Goal: Task Accomplishment & Management: Manage account settings

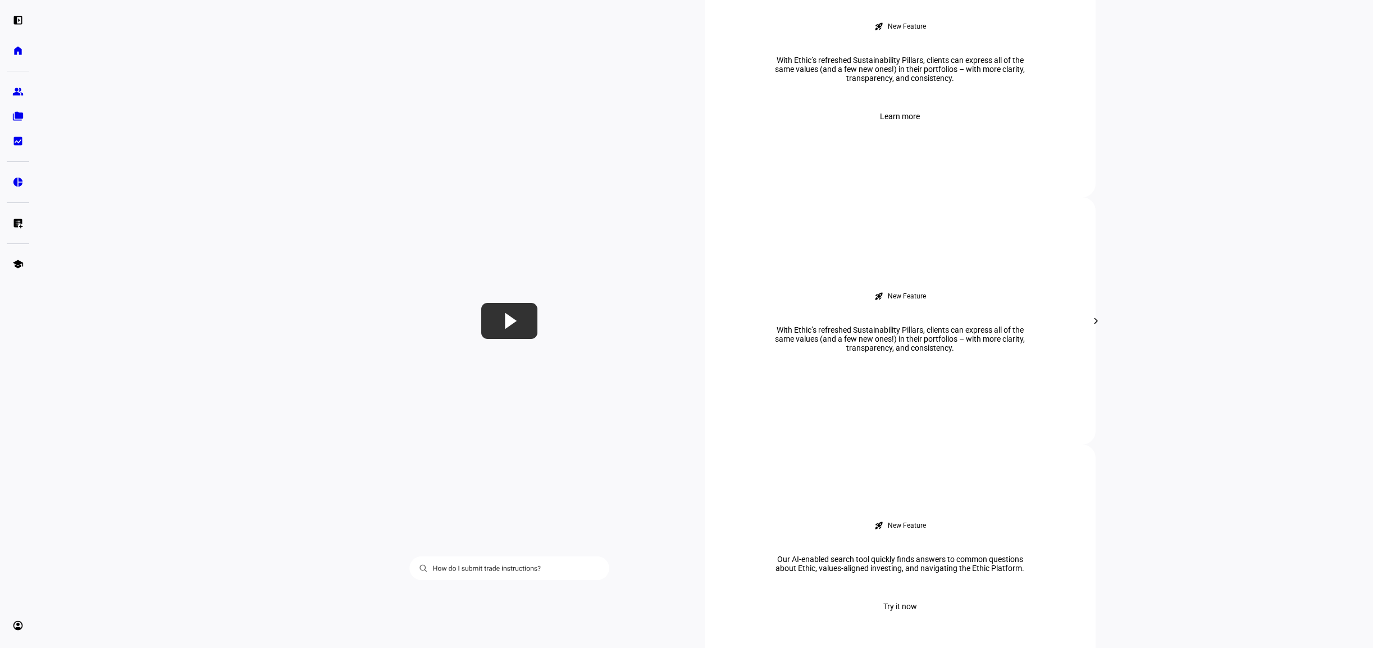
scroll to position [747, 0]
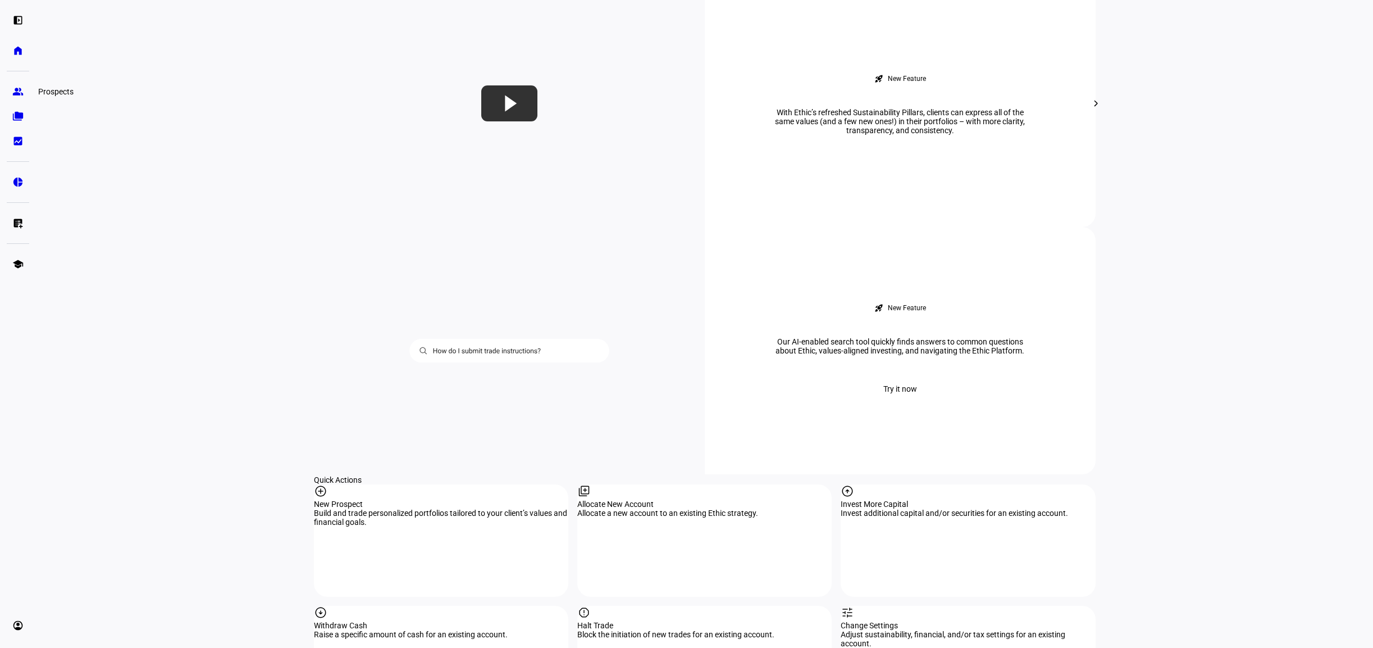
click at [15, 88] on eth-mat-symbol "group" at bounding box center [17, 91] width 11 height 11
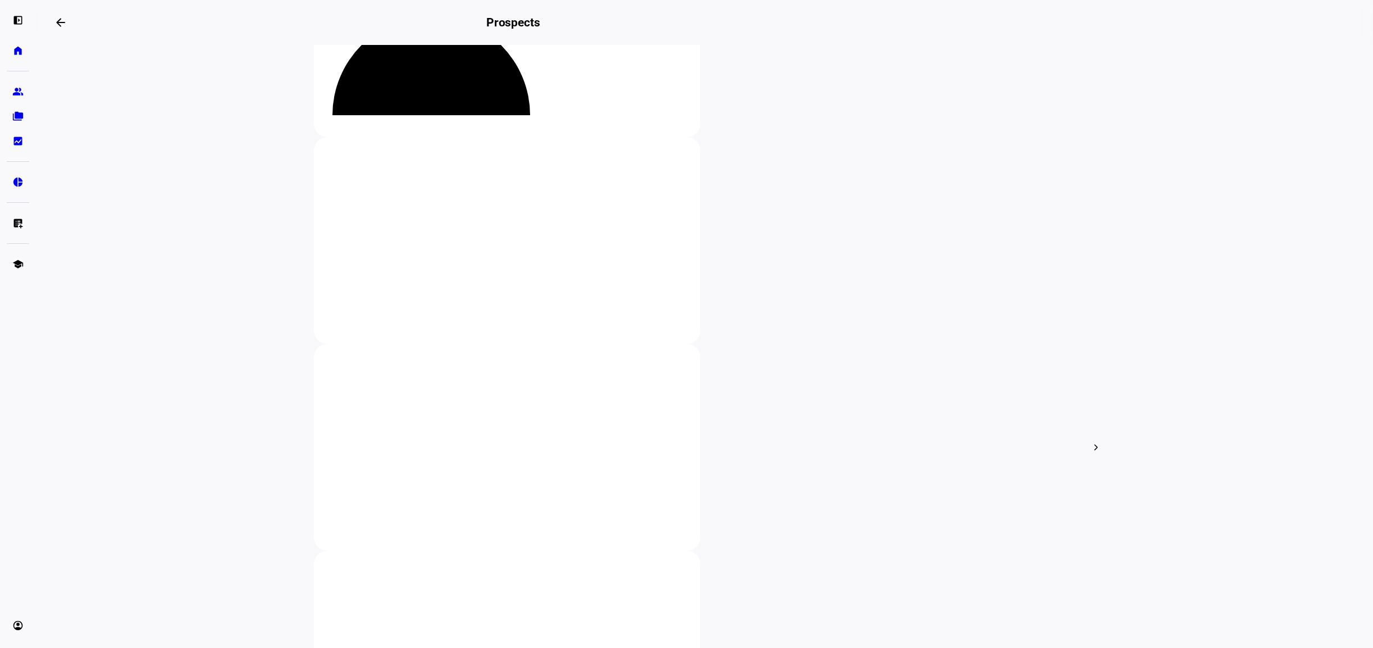
scroll to position [128, 0]
